Goal: Check status: Check status

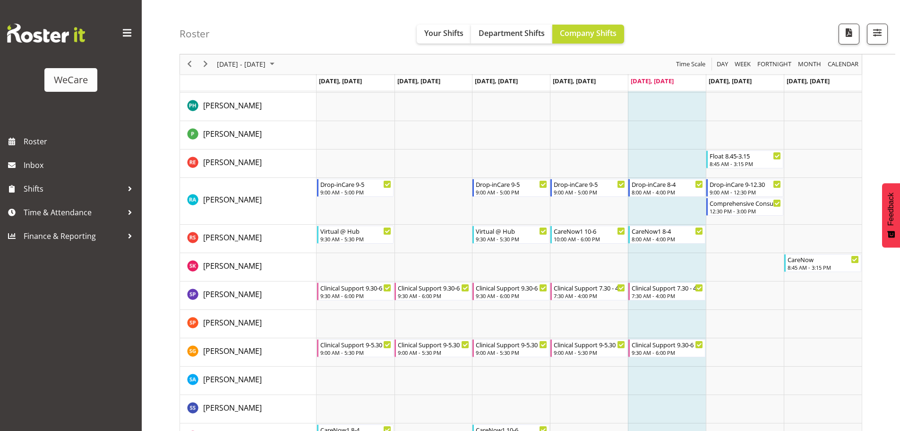
scroll to position [3517, 0]
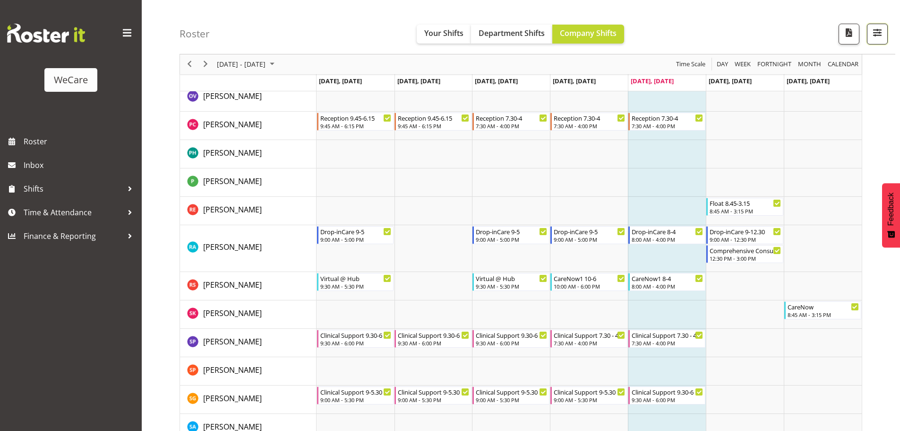
click at [879, 38] on span "button" at bounding box center [877, 32] width 12 height 12
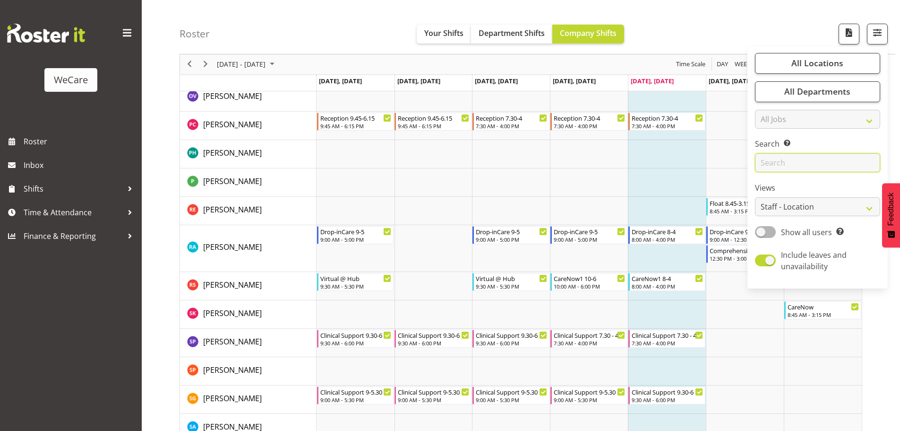
click at [826, 171] on input "text" at bounding box center [817, 163] width 125 height 19
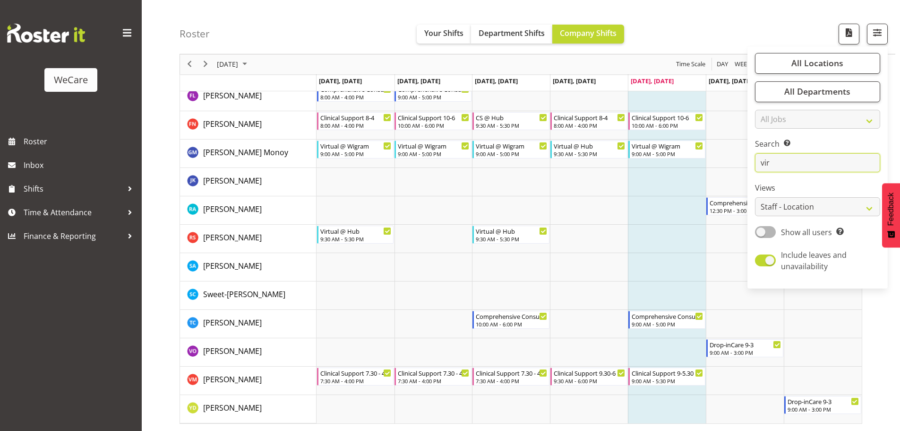
scroll to position [220, 0]
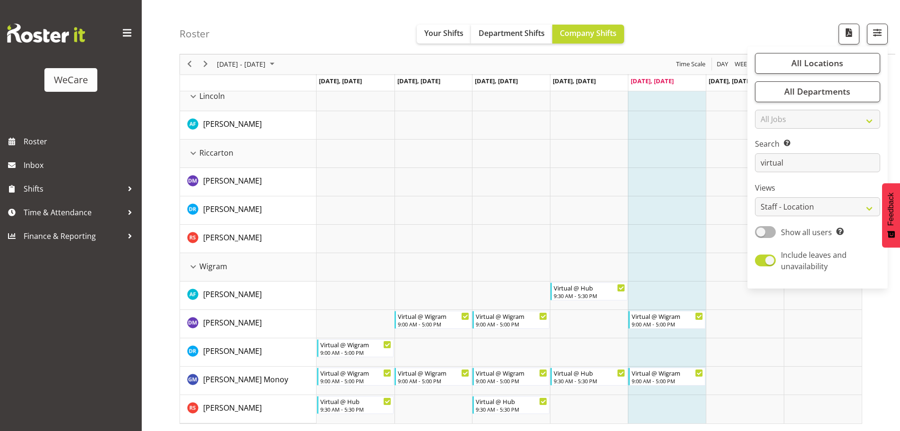
click at [664, 285] on td "Timeline Week of August 22, 2025" at bounding box center [667, 295] width 78 height 28
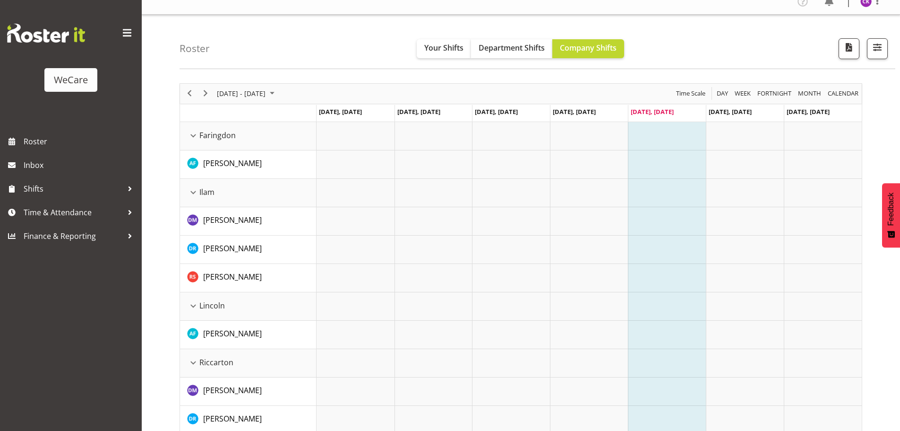
scroll to position [0, 0]
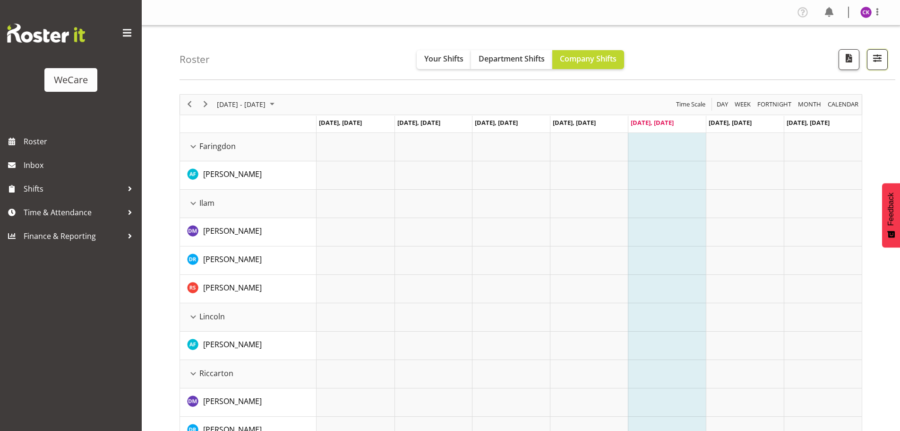
click at [869, 60] on button "button" at bounding box center [877, 59] width 21 height 21
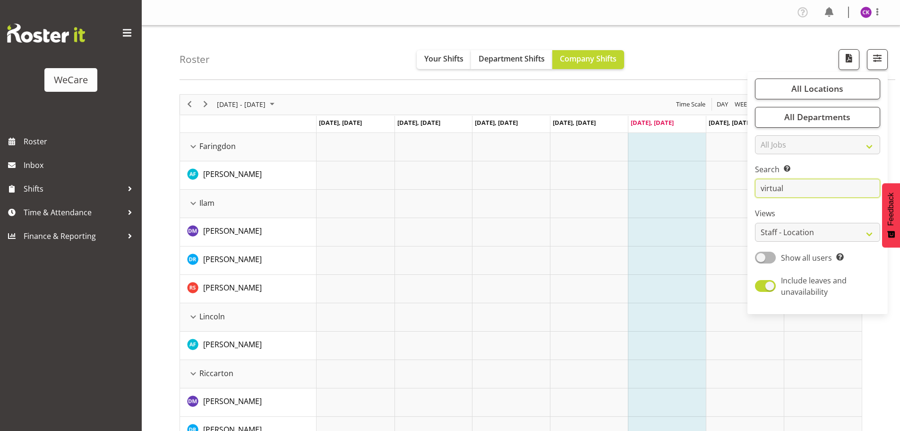
click at [809, 193] on input "virtual" at bounding box center [817, 188] width 125 height 19
type input "v"
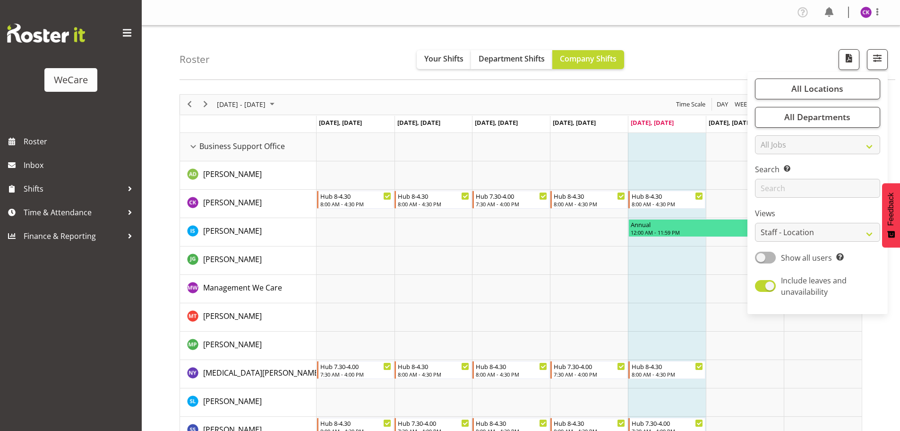
click at [639, 280] on td "Timeline Week of August 22, 2025" at bounding box center [667, 289] width 78 height 28
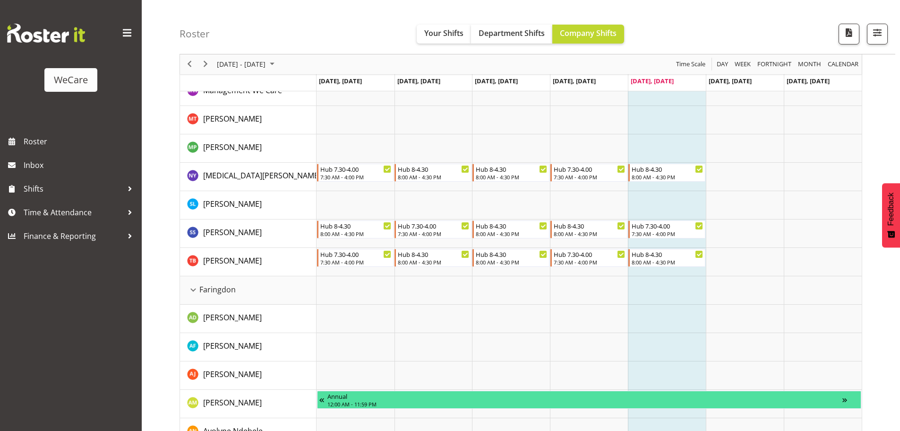
scroll to position [284, 0]
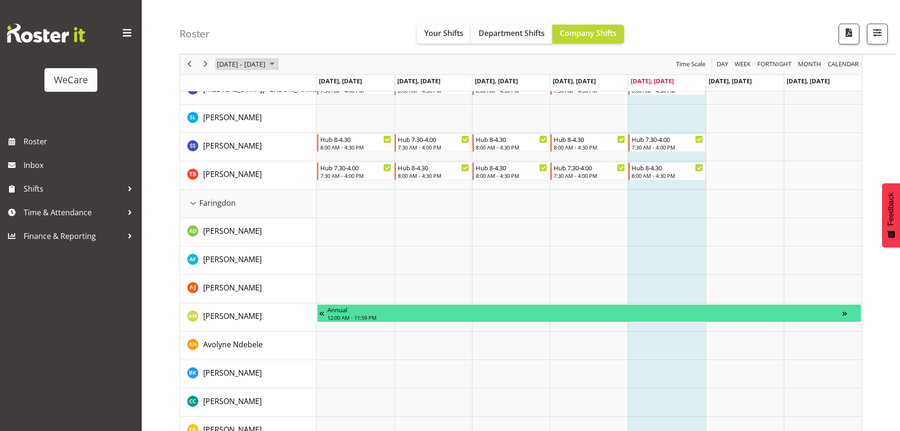
click at [267, 63] on span "[DATE] - [DATE]" at bounding box center [241, 65] width 51 height 12
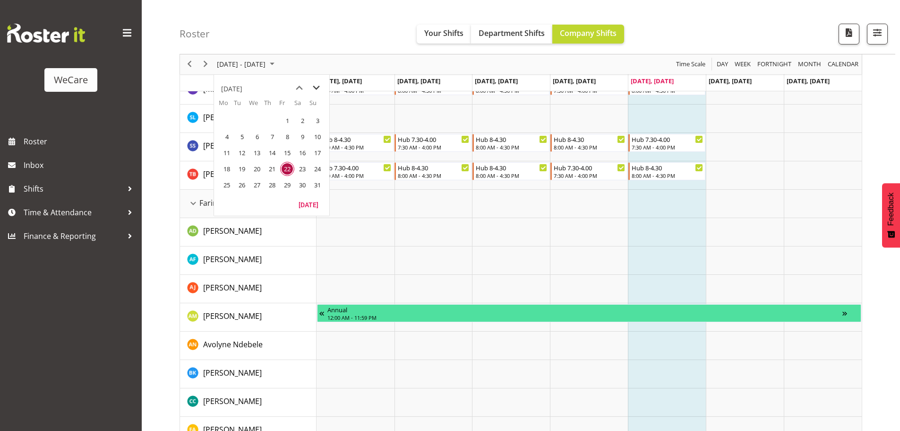
click at [318, 90] on span "next month" at bounding box center [316, 87] width 17 height 17
click at [227, 122] on span "1" at bounding box center [227, 120] width 14 height 14
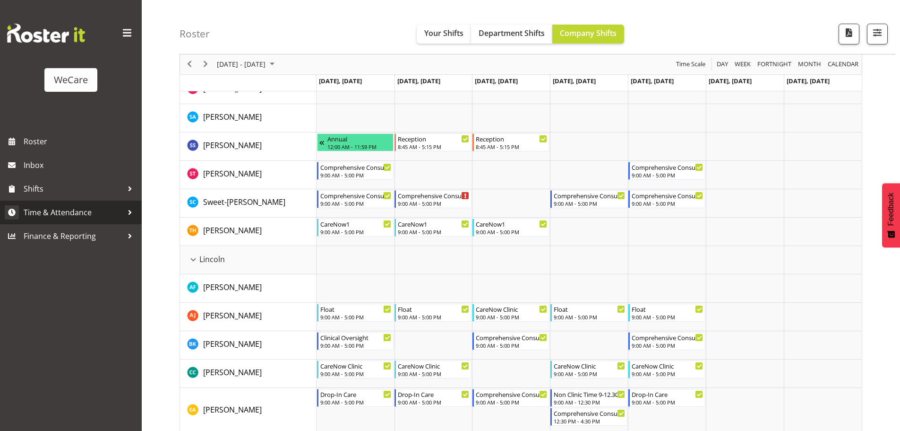
scroll to position [1560, 0]
drag, startPoint x: 271, startPoint y: 68, endPoint x: 274, endPoint y: 74, distance: 7.0
click at [267, 68] on span "[DATE] - [DATE]" at bounding box center [241, 65] width 51 height 12
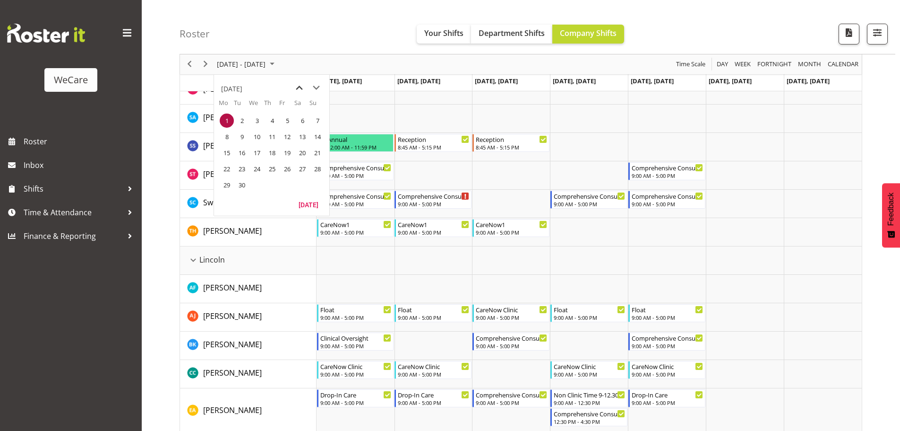
drag, startPoint x: 300, startPoint y: 84, endPoint x: 296, endPoint y: 90, distance: 7.0
click at [299, 84] on span "previous month" at bounding box center [299, 87] width 17 height 17
drag, startPoint x: 289, startPoint y: 166, endPoint x: 195, endPoint y: 20, distance: 173.3
click at [290, 166] on span "22" at bounding box center [287, 169] width 14 height 14
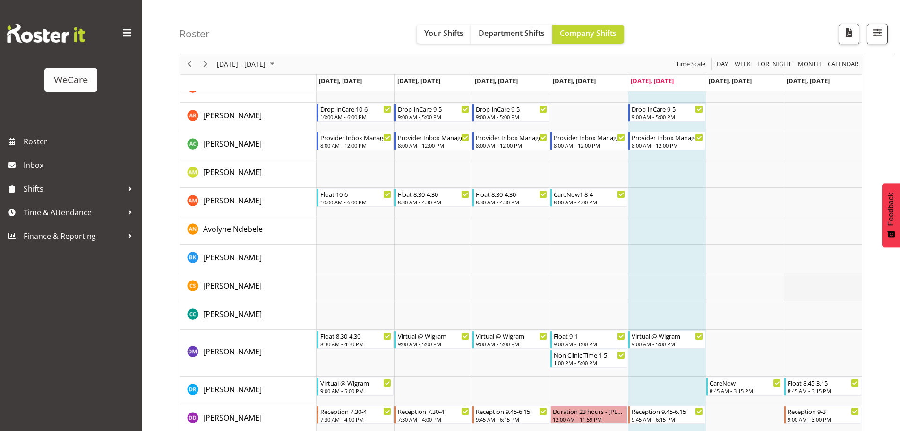
scroll to position [2856, 0]
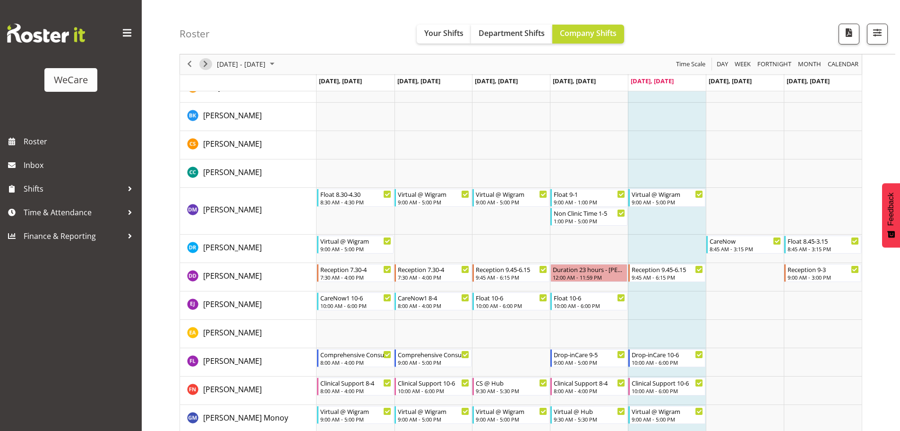
drag, startPoint x: 207, startPoint y: 64, endPoint x: 201, endPoint y: 130, distance: 66.4
click at [207, 63] on span "Next" at bounding box center [205, 65] width 11 height 12
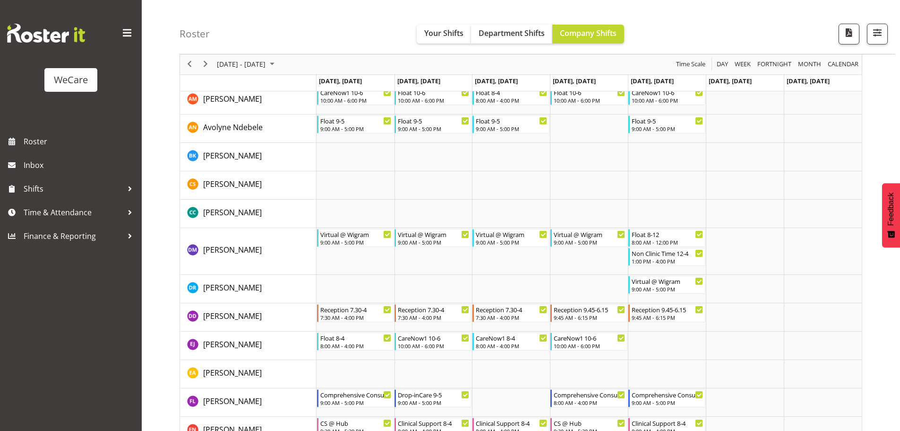
scroll to position [2856, 0]
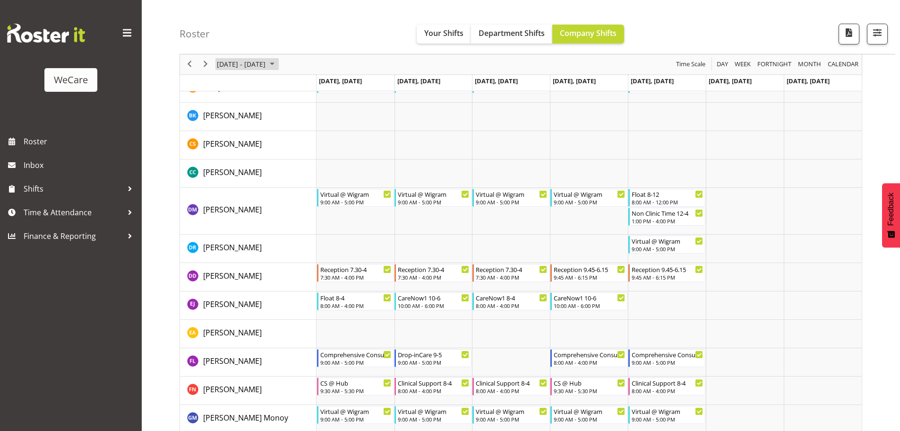
click at [250, 65] on span "[DATE] - [DATE]" at bounding box center [241, 65] width 51 height 12
click at [289, 167] on span "22" at bounding box center [287, 169] width 14 height 14
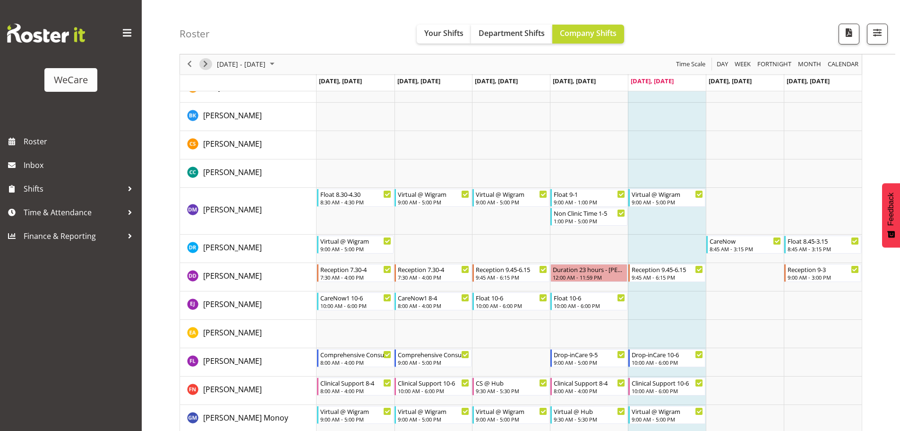
click at [206, 66] on span "Next" at bounding box center [205, 65] width 11 height 12
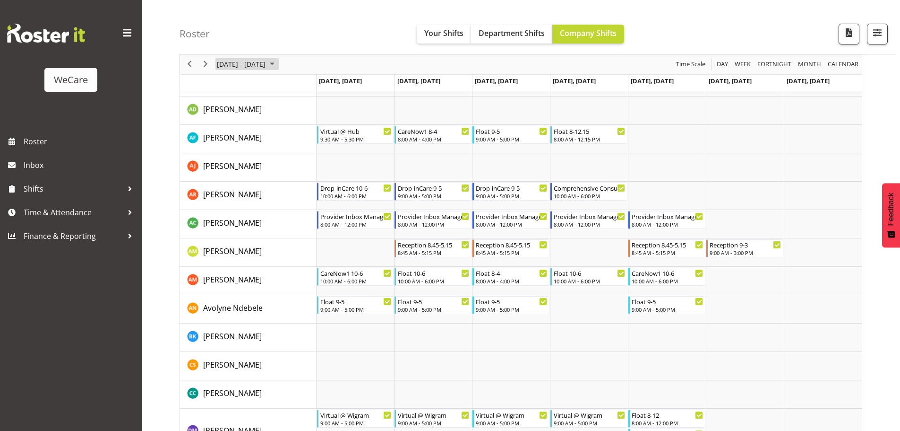
scroll to position [2620, 0]
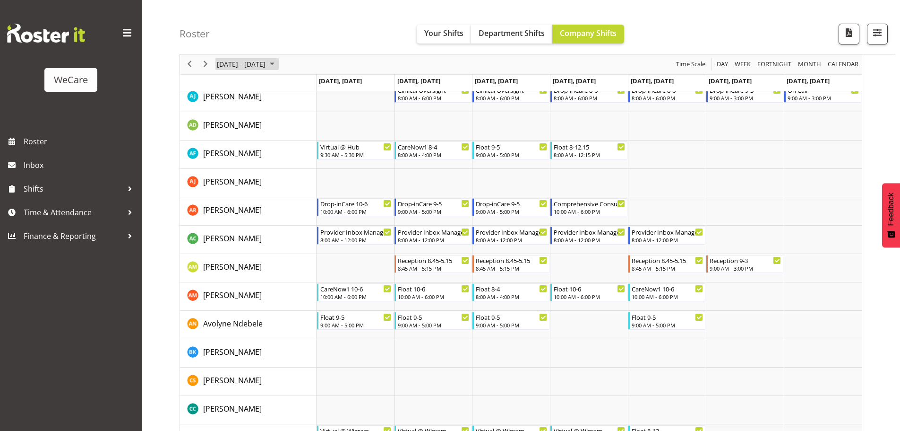
click at [278, 63] on span "August 2025" at bounding box center [272, 65] width 11 height 12
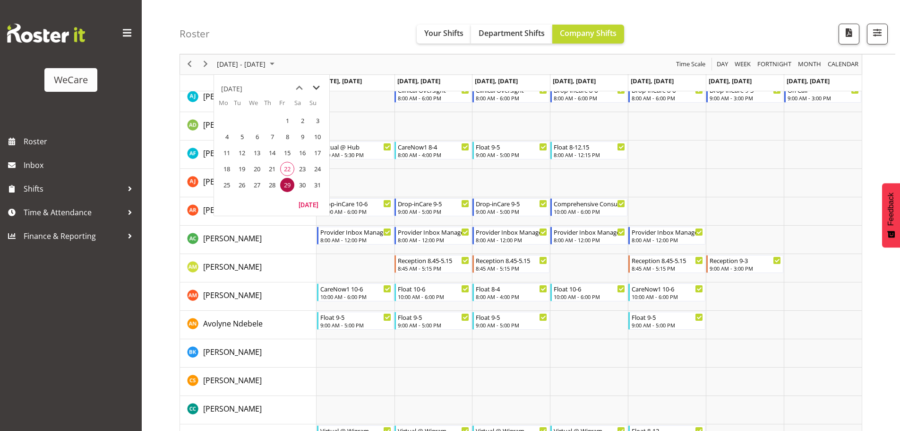
click at [319, 89] on span "next month" at bounding box center [316, 87] width 17 height 17
click at [233, 122] on span "1" at bounding box center [227, 120] width 14 height 14
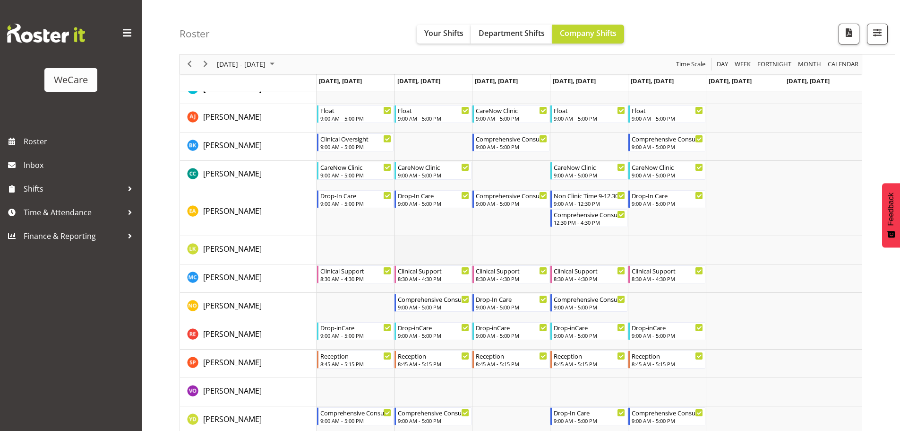
scroll to position [1711, 0]
